Goal: Task Accomplishment & Management: Manage account settings

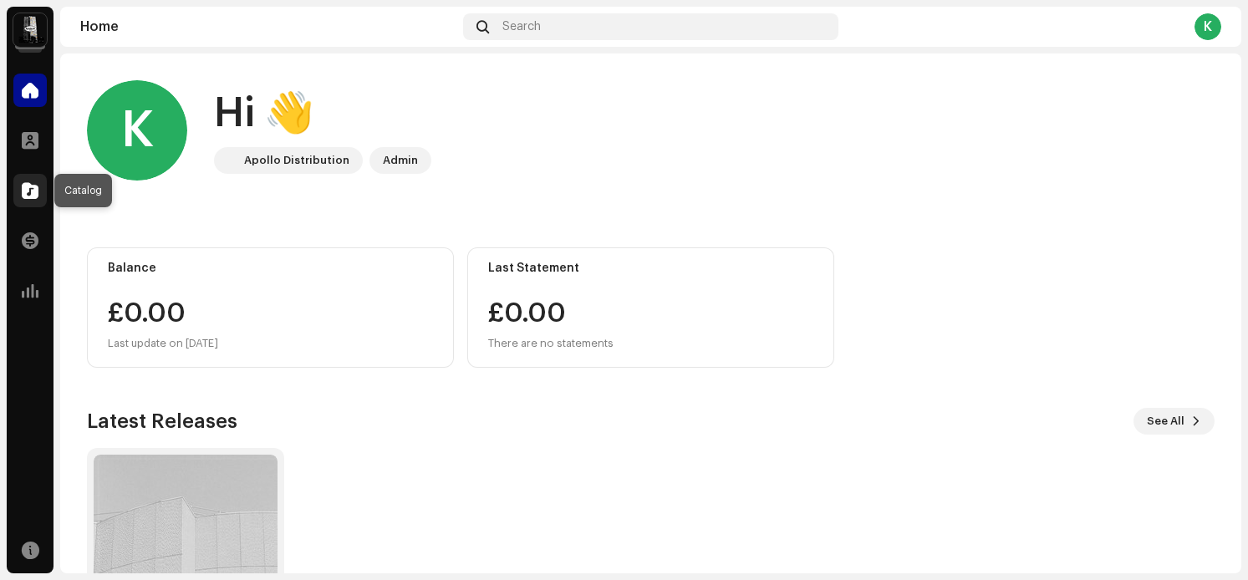
click at [32, 193] on span at bounding box center [30, 190] width 17 height 13
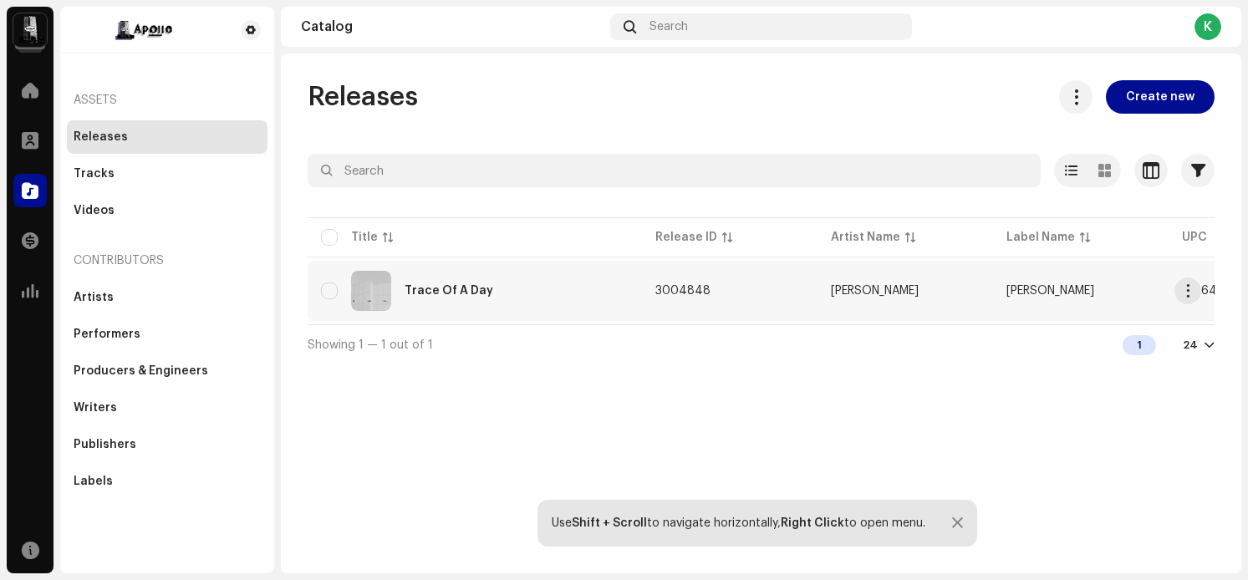
click at [417, 288] on div "Trace Of A Day" at bounding box center [449, 291] width 89 height 12
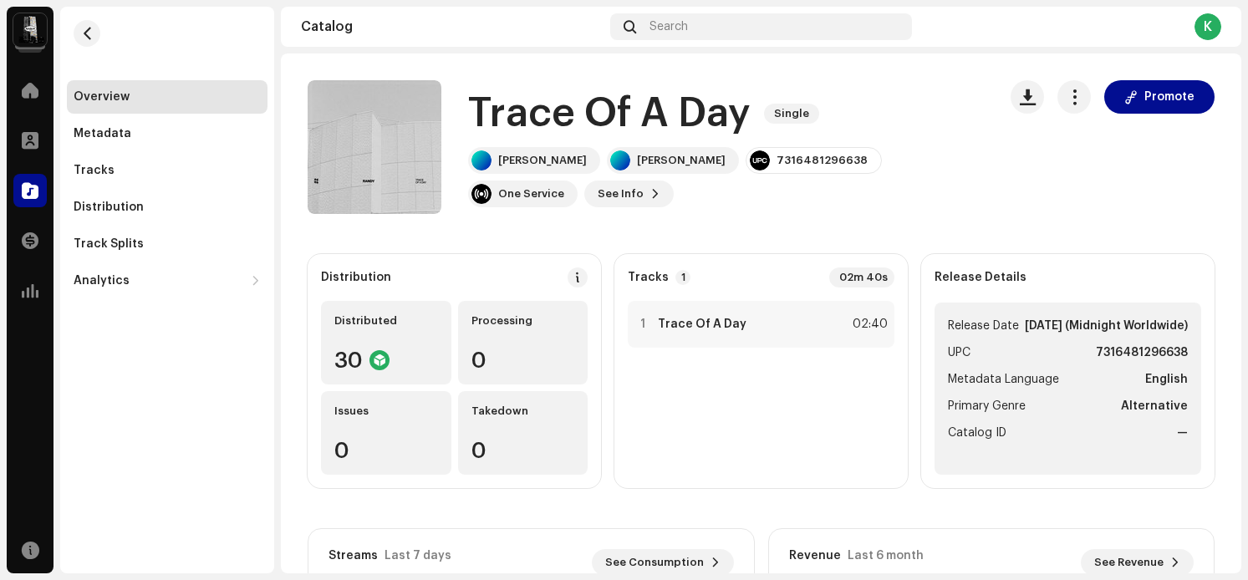
click at [803, 275] on div "Tracks 1 02m 40s" at bounding box center [761, 278] width 267 height 20
click at [1069, 94] on span "button" at bounding box center [1075, 96] width 16 height 13
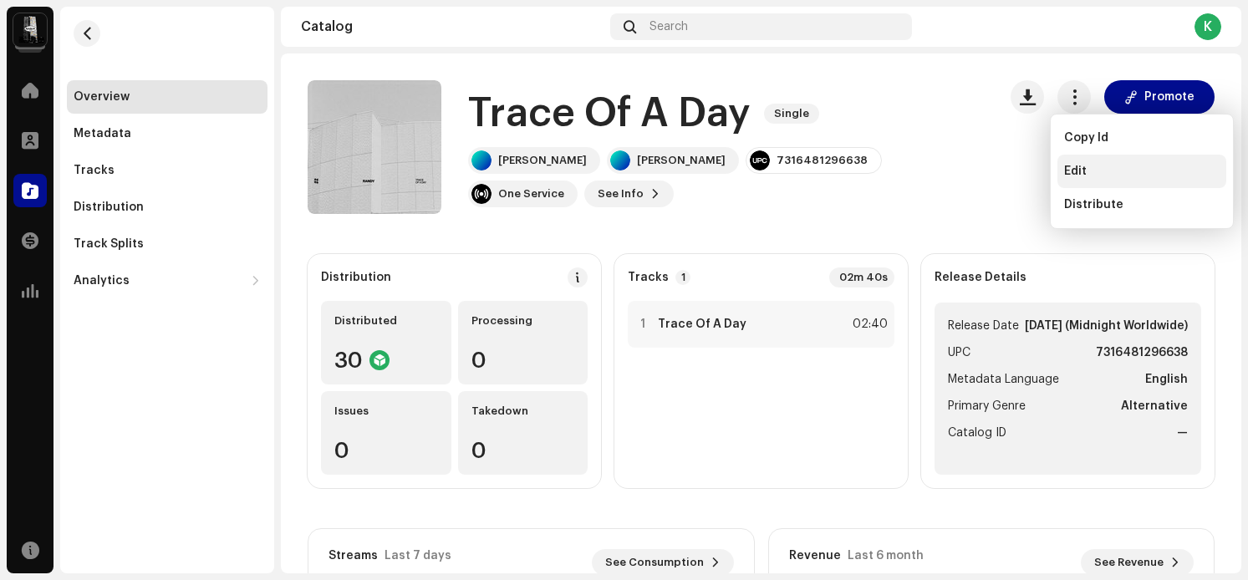
click at [1078, 166] on span "Edit" at bounding box center [1075, 171] width 23 height 13
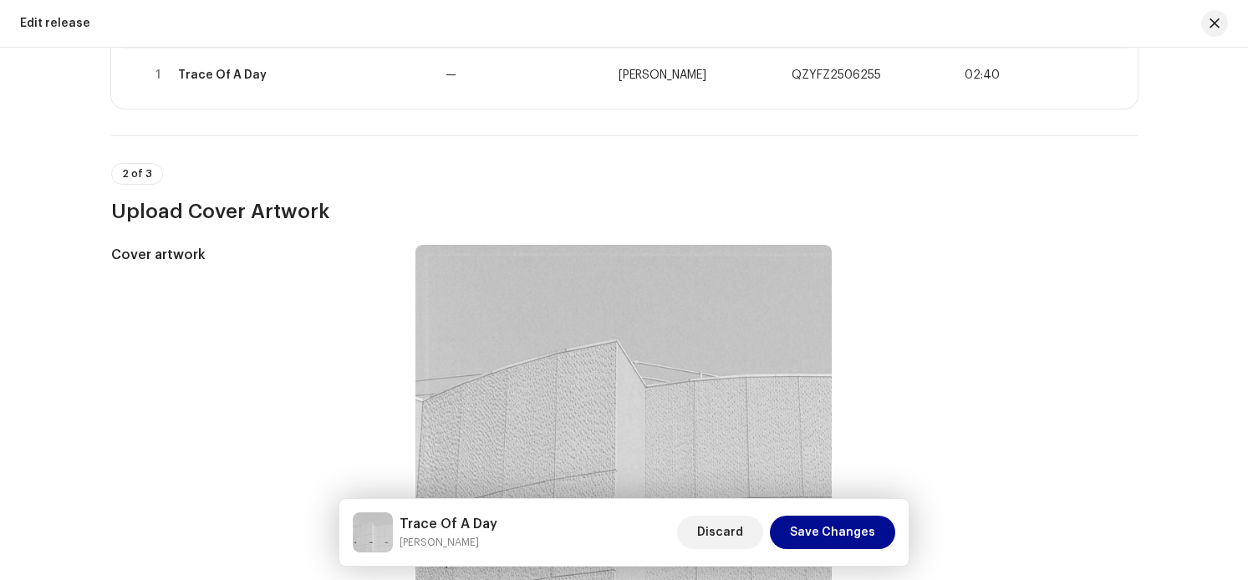
scroll to position [380, 0]
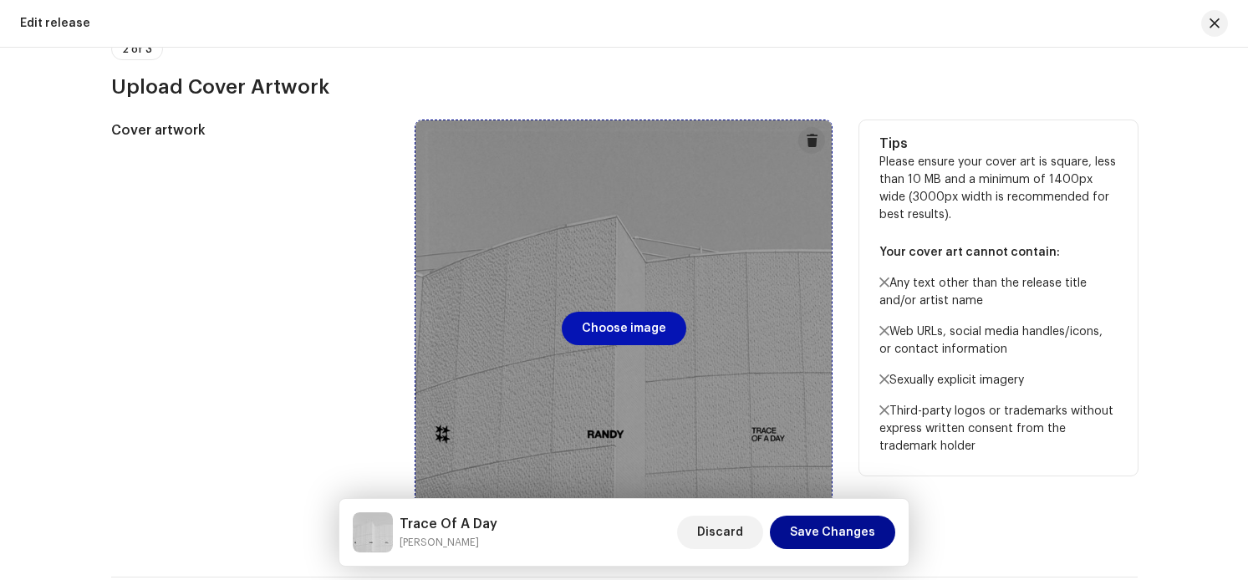
click at [642, 328] on span "Choose image" at bounding box center [624, 328] width 84 height 33
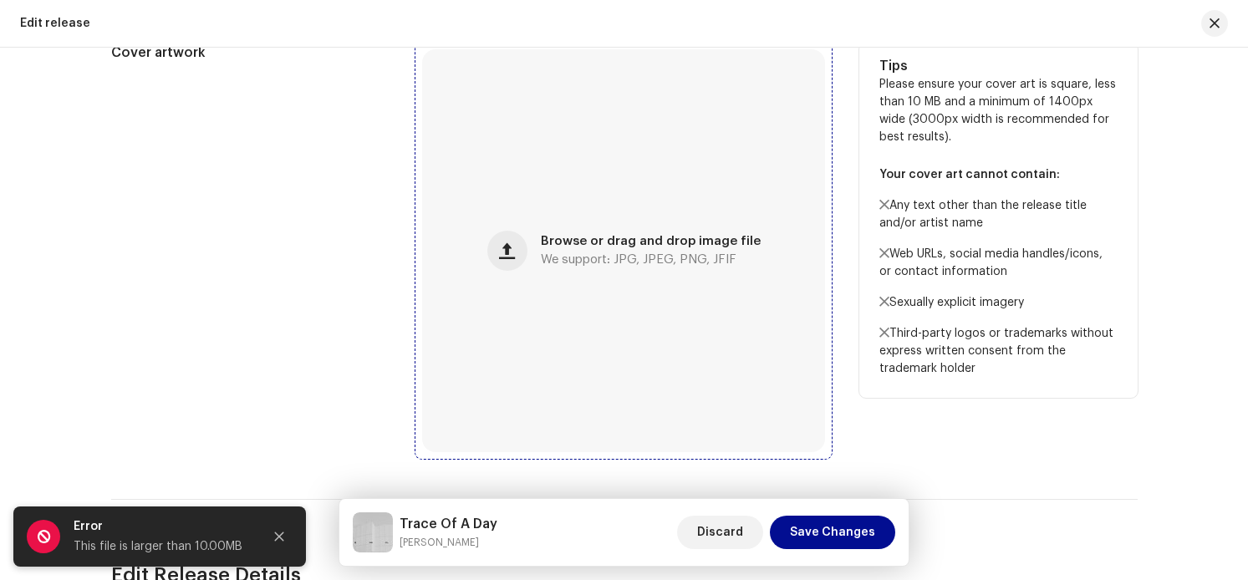
scroll to position [457, 0]
click at [610, 250] on div "Browse or drag and drop image file We support: JPG, JPEG, PNG, JFIF" at bounding box center [651, 252] width 220 height 30
click at [596, 288] on div "Browse or drag and drop image file We support: JPG, JPEG, PNG, JFIF" at bounding box center [623, 251] width 403 height 403
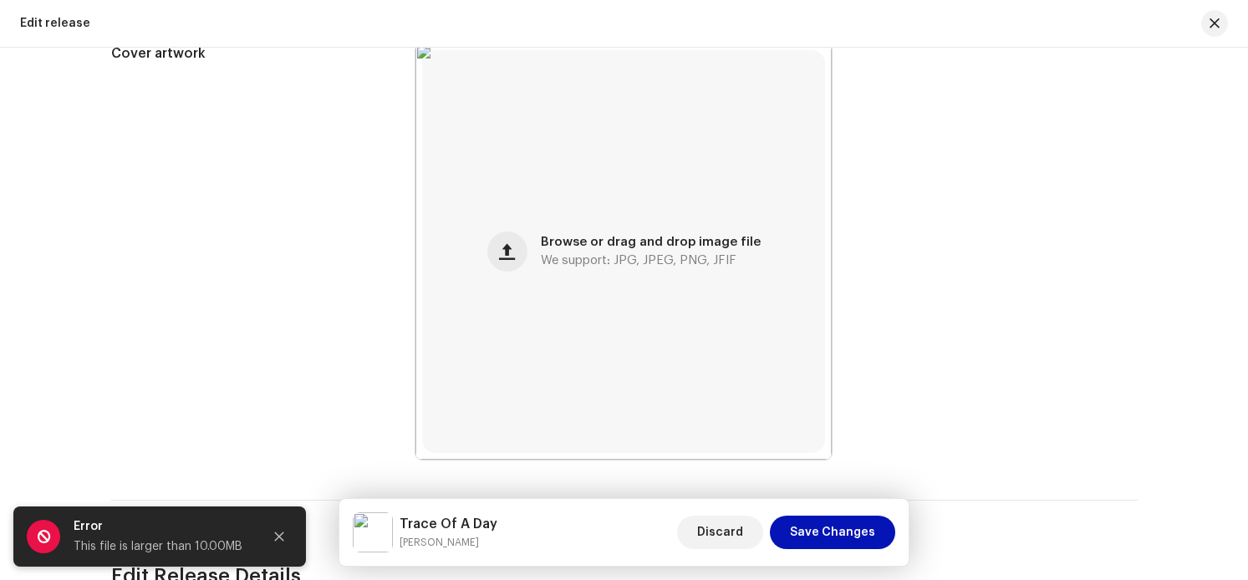
click at [815, 530] on span "Save Changes" at bounding box center [832, 532] width 85 height 33
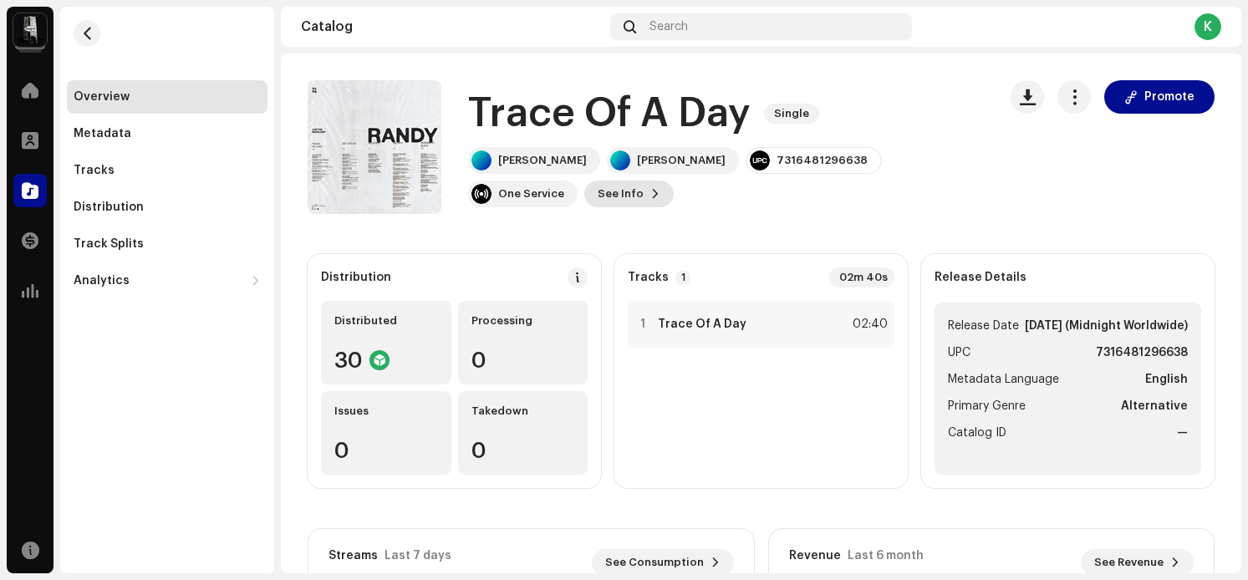
click at [660, 187] on span at bounding box center [655, 193] width 10 height 13
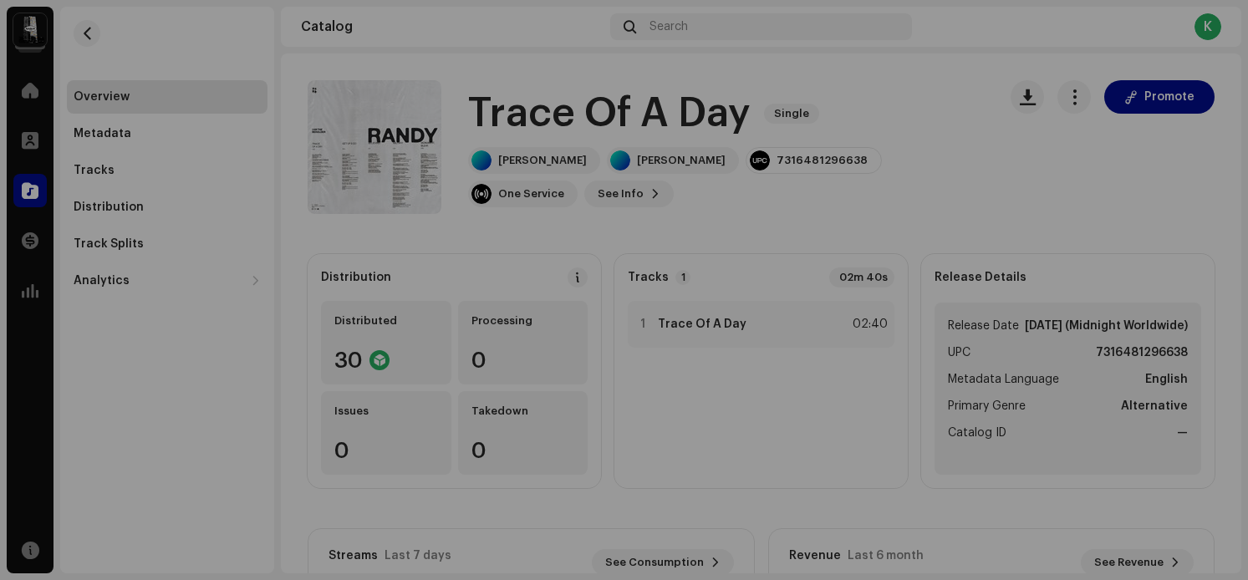
click at [990, 241] on div "Trace Of A Day 3004848 Metadata Distribution Metadata Language English Release …" at bounding box center [624, 290] width 1248 height 580
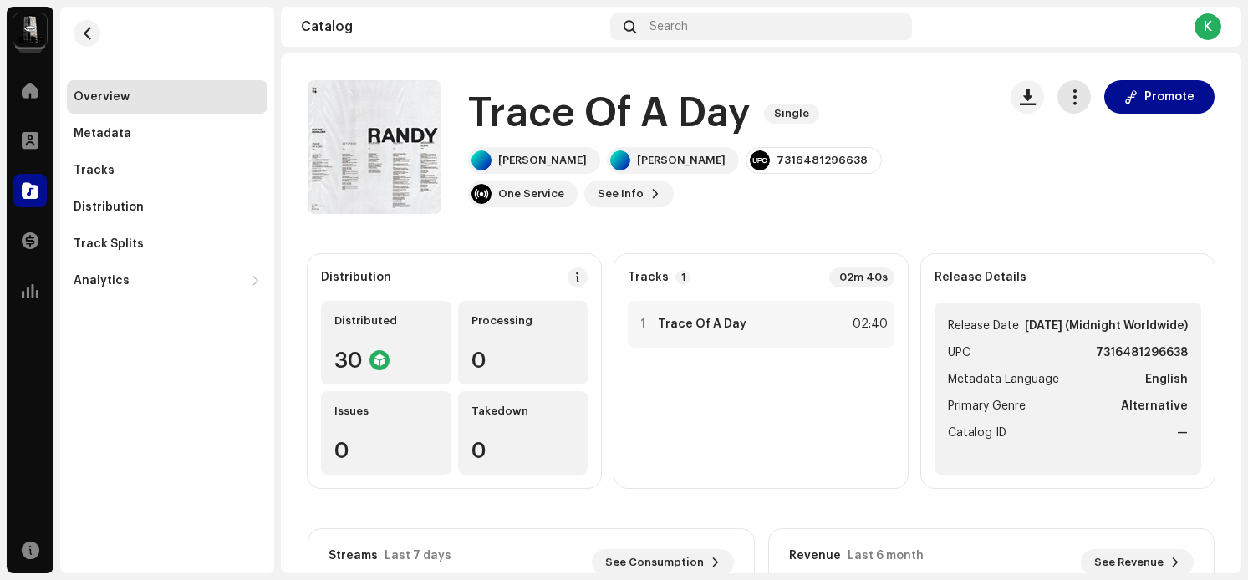
click at [1071, 102] on span "button" at bounding box center [1075, 96] width 16 height 13
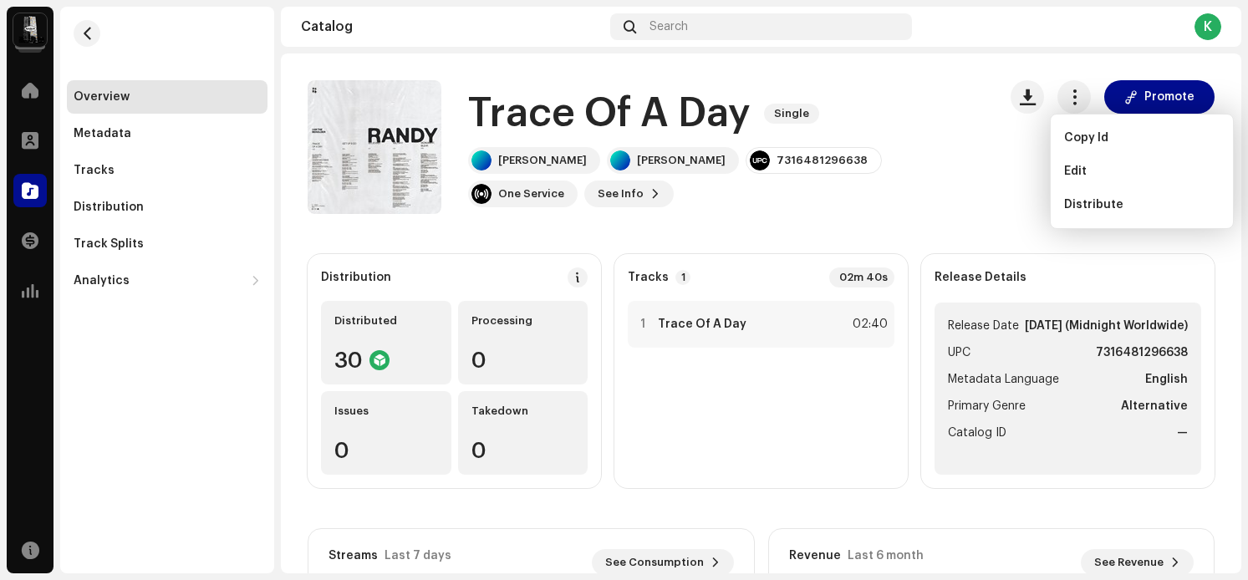
click at [983, 196] on div "Trace Of A Day Single [PERSON_NAME] [PERSON_NAME] 7316481296638 One Service See…" at bounding box center [761, 147] width 907 height 134
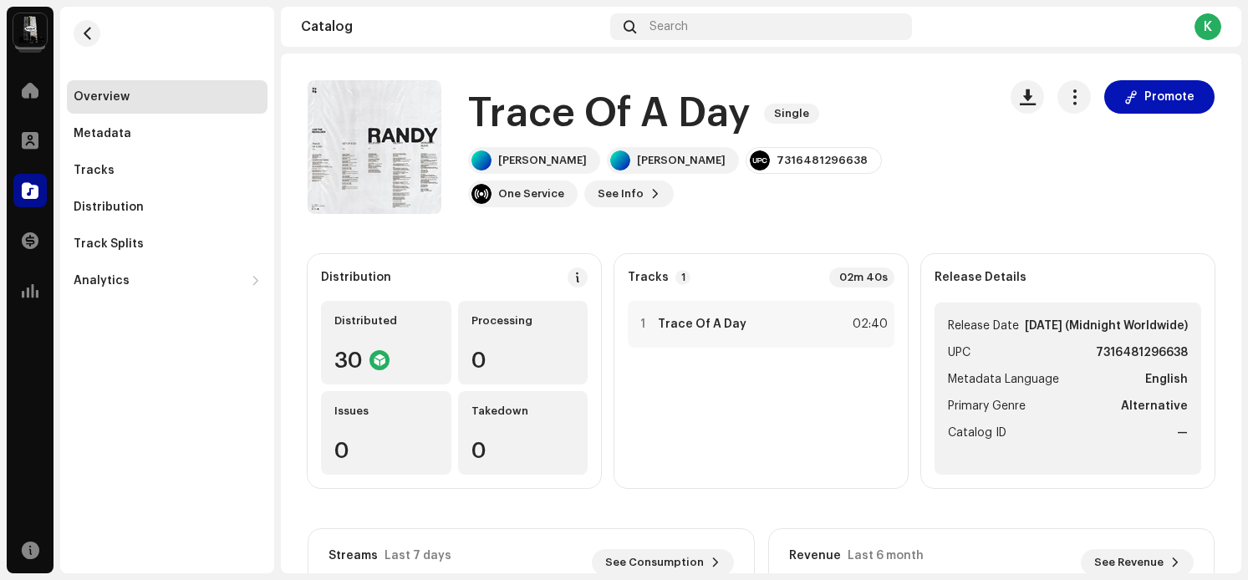
click at [1109, 107] on button "Promote" at bounding box center [1159, 96] width 110 height 33
